Goal: Check status

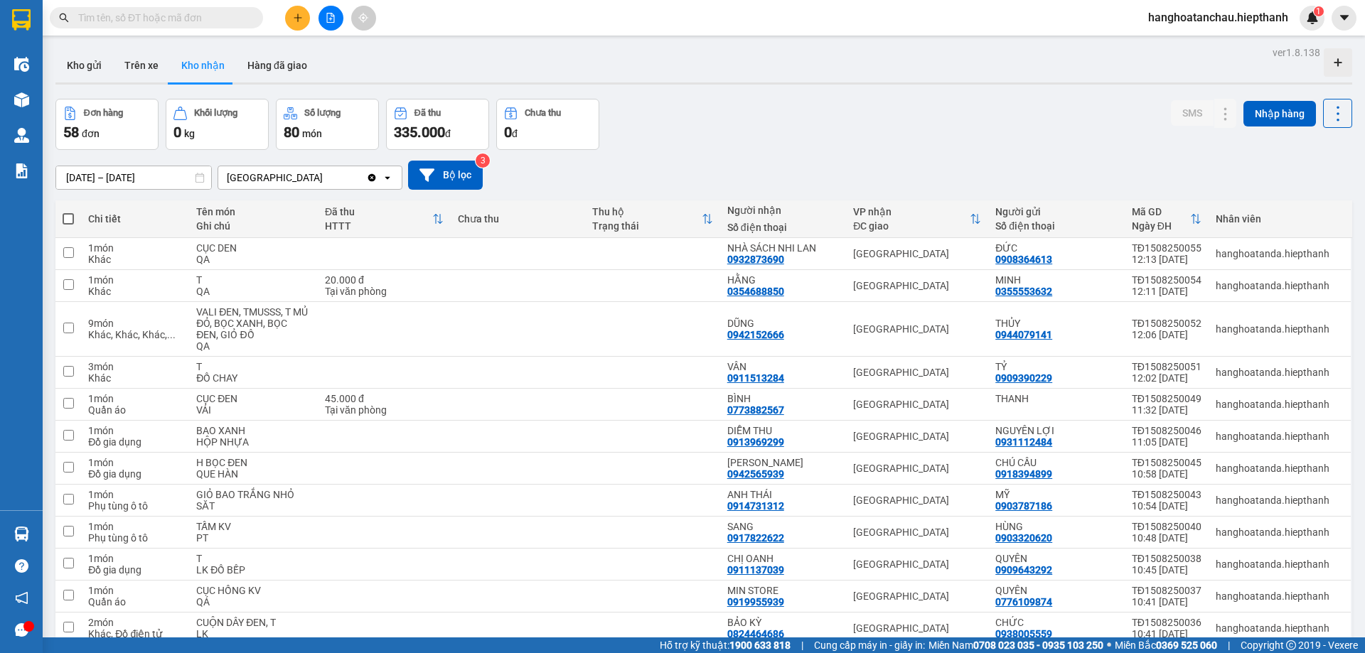
drag, startPoint x: 226, startPoint y: 4, endPoint x: 214, endPoint y: 11, distance: 14.4
click at [225, 4] on div "Kết quả tìm kiếm ( 1 ) Bộ lọc Gửi 3 ngày gần nhất Mã ĐH Trạng thái Món hàng Thu…" at bounding box center [682, 18] width 1365 height 36
click at [213, 13] on input "text" at bounding box center [162, 18] width 168 height 16
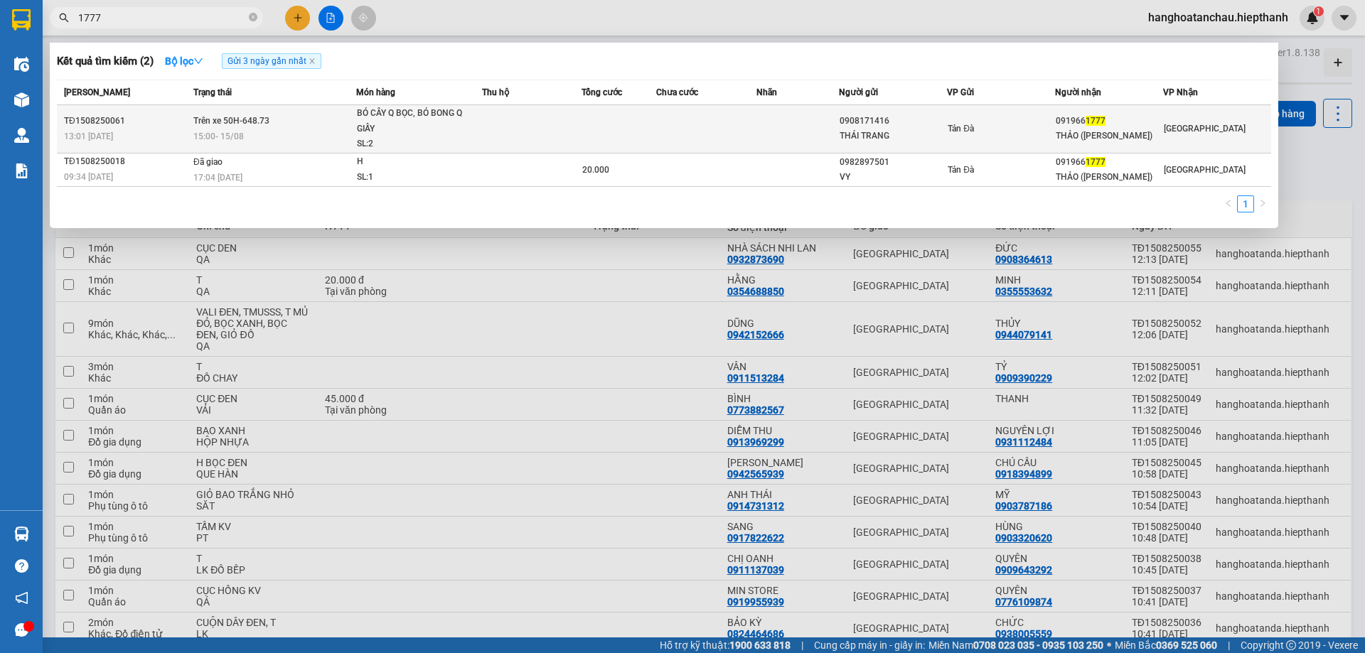
type input "1777"
click at [465, 122] on span "BÓ CÂY Q BỌC, BÓ BONG Q GIẤY SL: 2" at bounding box center [419, 129] width 125 height 46
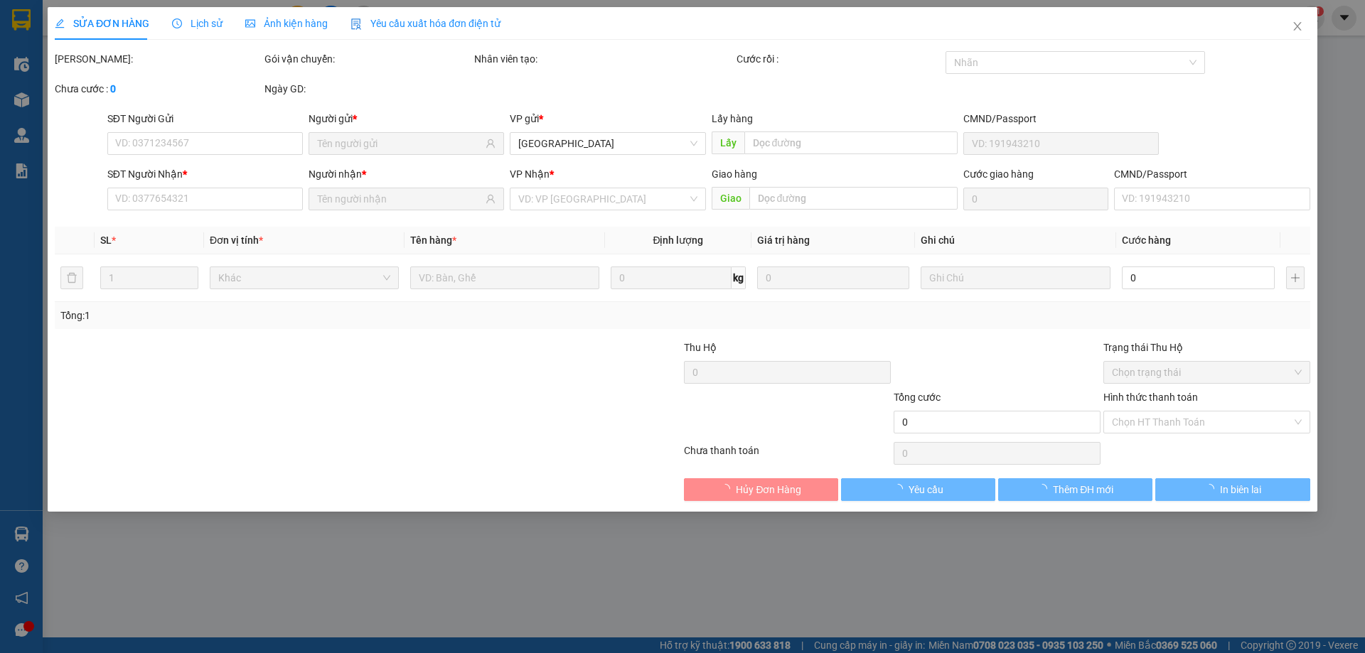
type input "0908171416"
type input "THÁI TRANG"
type input "0919661777"
type input "THẢO ([PERSON_NAME])"
